Goal: Information Seeking & Learning: Learn about a topic

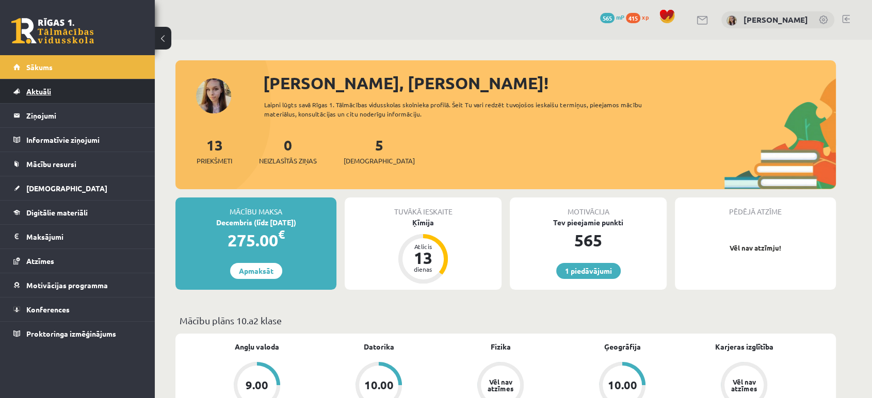
click at [29, 94] on span "Aktuāli" at bounding box center [38, 91] width 25 height 9
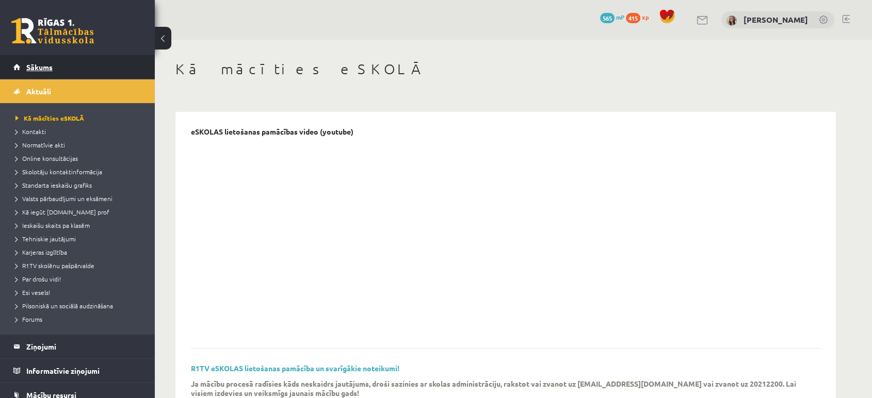
click at [48, 69] on span "Sākums" at bounding box center [39, 66] width 26 height 9
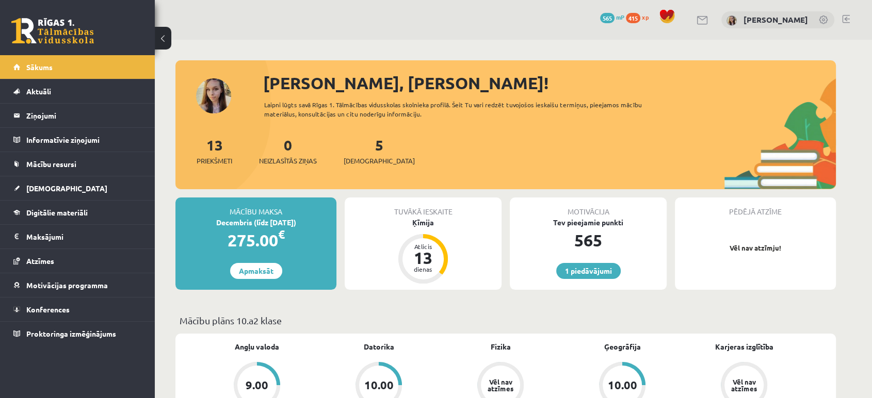
click at [206, 153] on div "13 Priekšmeti" at bounding box center [215, 150] width 36 height 32
click at [213, 143] on link "13 Priekšmeti" at bounding box center [215, 151] width 36 height 30
click at [589, 274] on link "1 piedāvājumi" at bounding box center [588, 271] width 65 height 16
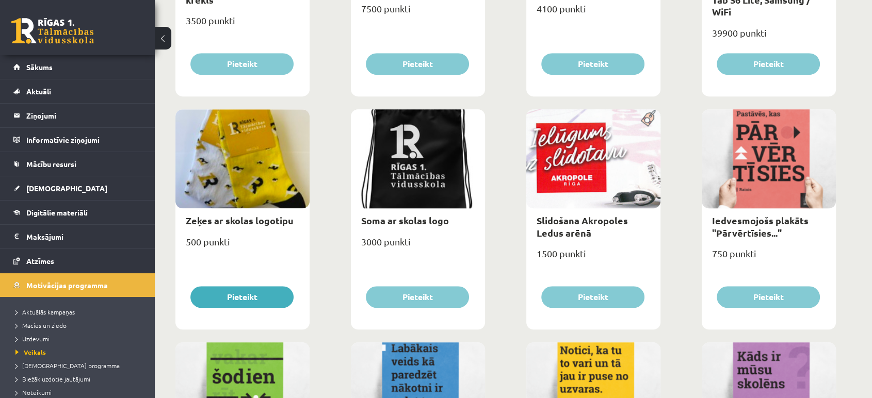
scroll to position [762, 0]
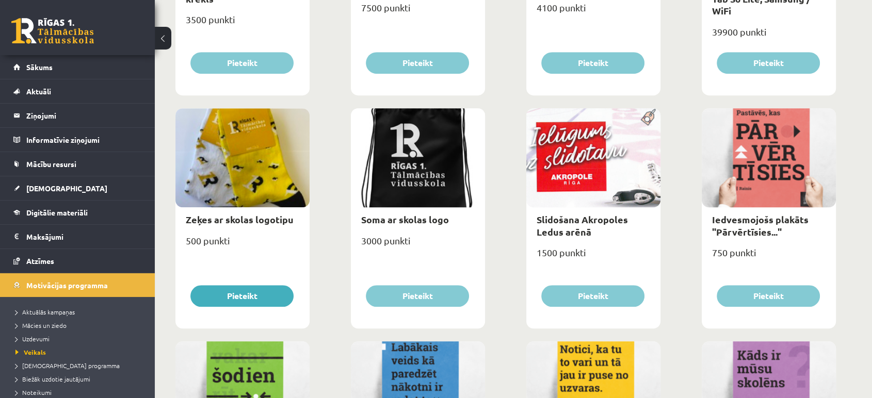
click at [396, 211] on div "Soma ar skolas logo" at bounding box center [418, 219] width 134 height 24
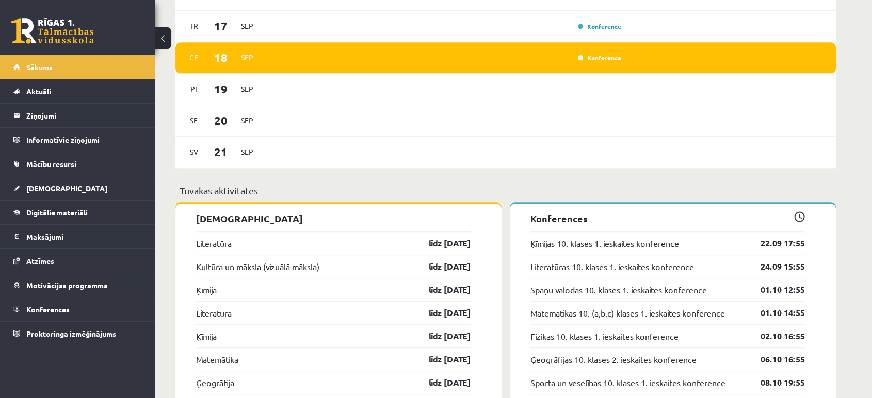
scroll to position [702, 0]
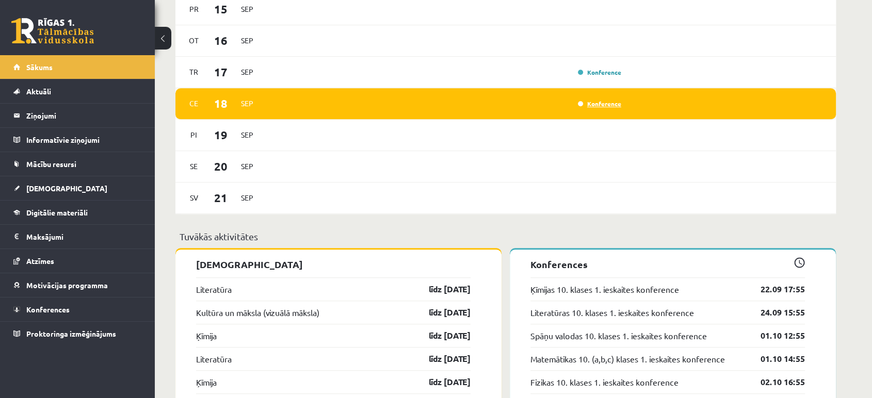
click at [597, 104] on link "Konference" at bounding box center [599, 104] width 43 height 8
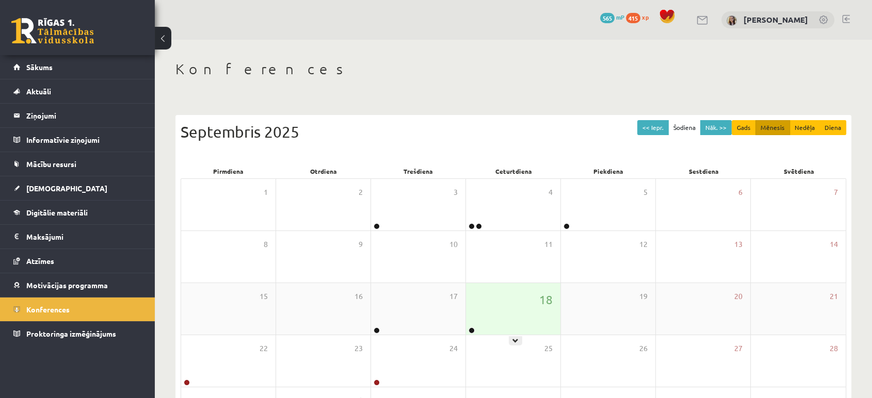
click at [506, 298] on div "18" at bounding box center [513, 309] width 94 height 52
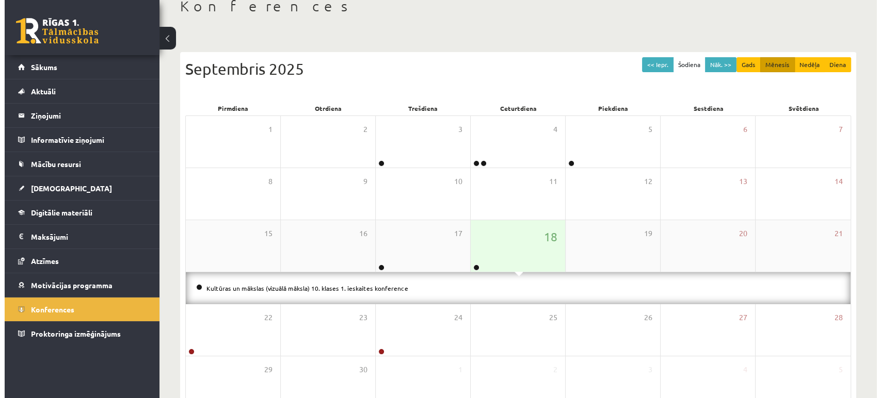
scroll to position [63, 0]
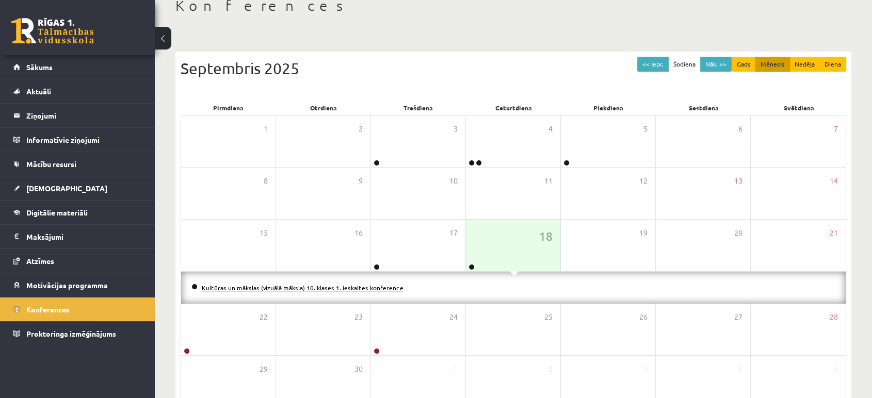
click at [380, 288] on link "Kultūras un mākslas (vizuālā māksla) 10. klases 1. ieskaites konference" at bounding box center [303, 288] width 202 height 8
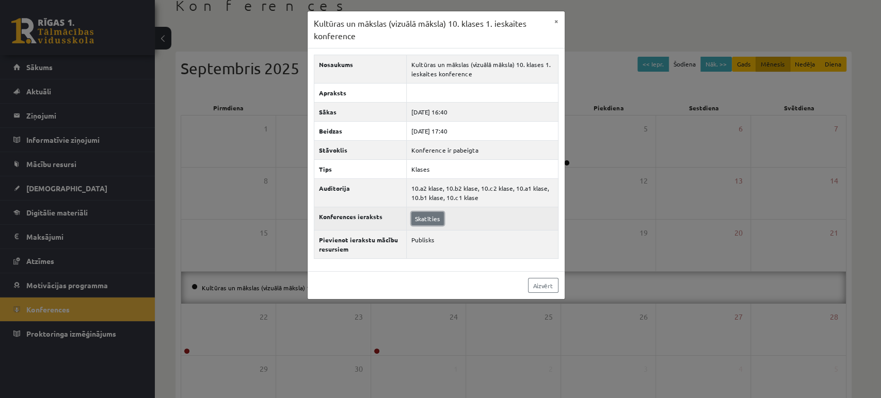
click at [425, 218] on link "Skatīties" at bounding box center [427, 218] width 33 height 13
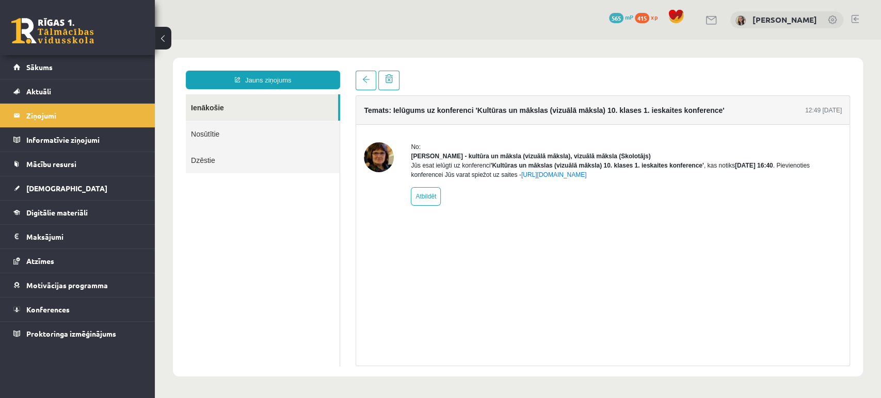
click at [78, 36] on link at bounding box center [52, 31] width 83 height 26
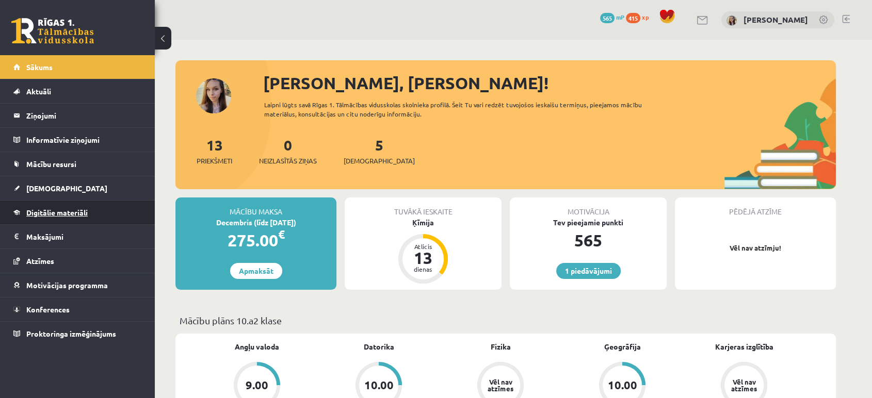
click at [75, 219] on link "Digitālie materiāli" at bounding box center [77, 213] width 129 height 24
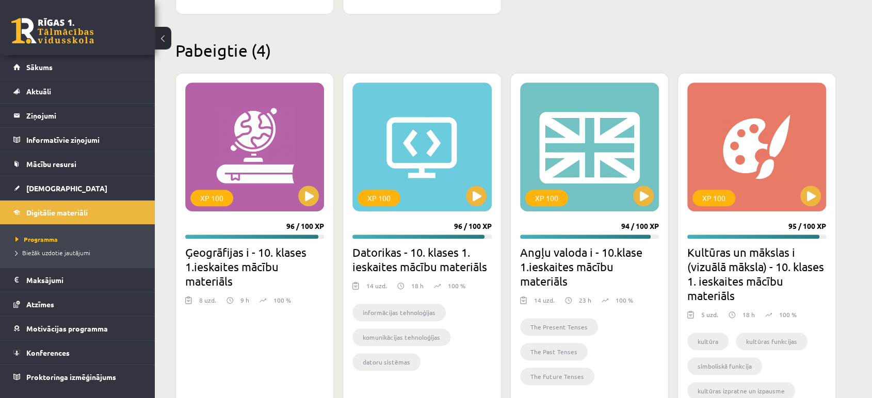
scroll to position [599, 0]
click at [801, 196] on button at bounding box center [810, 195] width 21 height 21
